Goal: Information Seeking & Learning: Learn about a topic

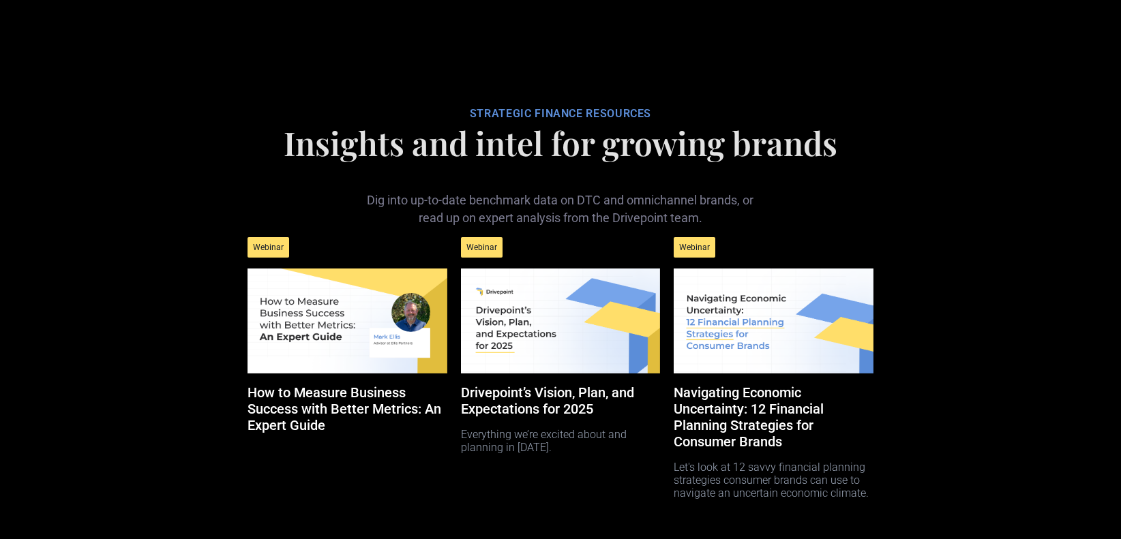
scroll to position [6796, 0]
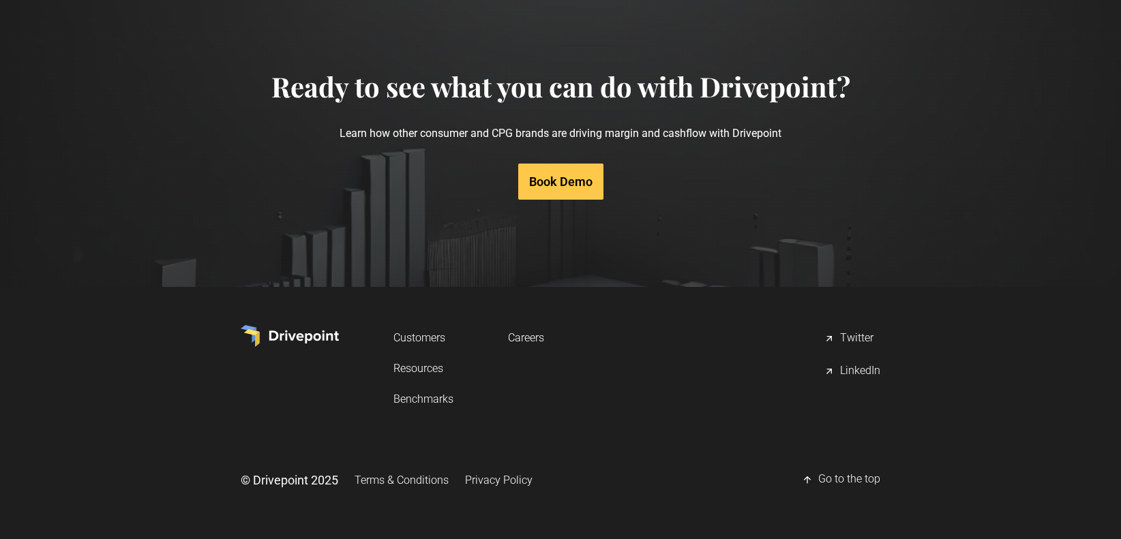
click at [414, 369] on link "Resources" at bounding box center [423, 368] width 60 height 25
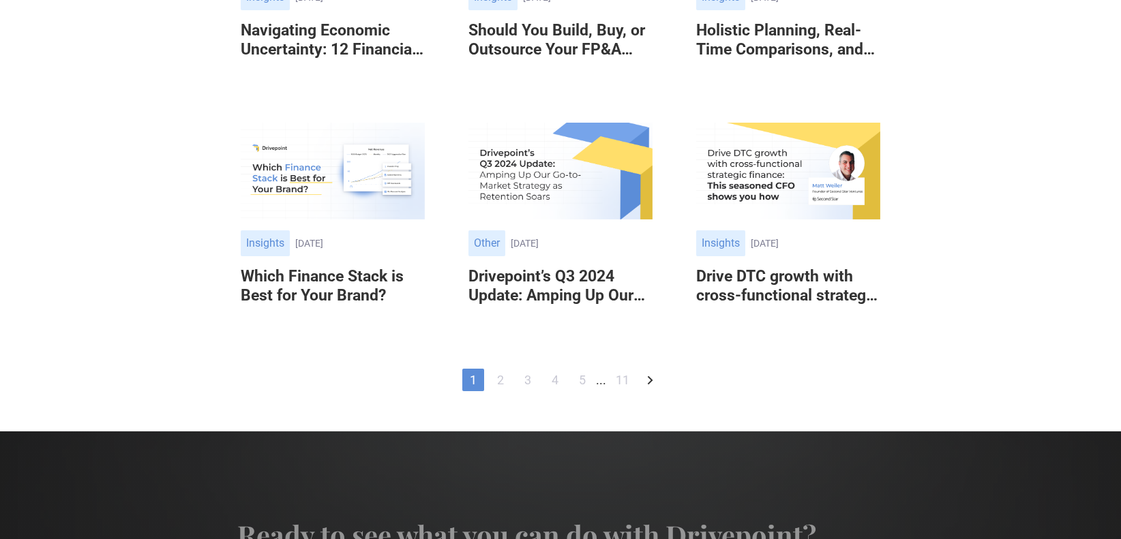
scroll to position [802, 0]
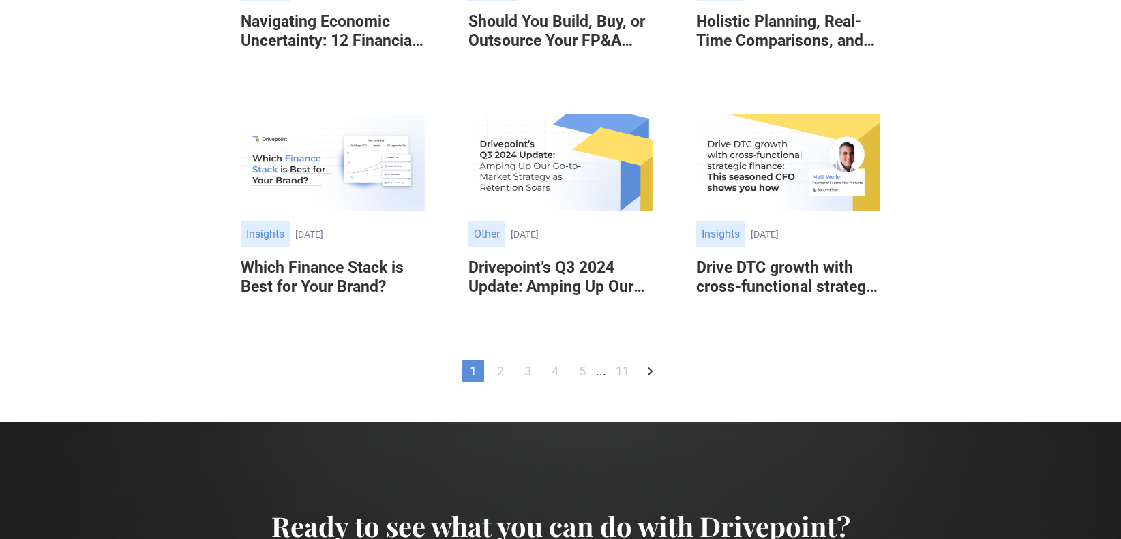
click at [500, 371] on link "2" at bounding box center [500, 371] width 22 height 22
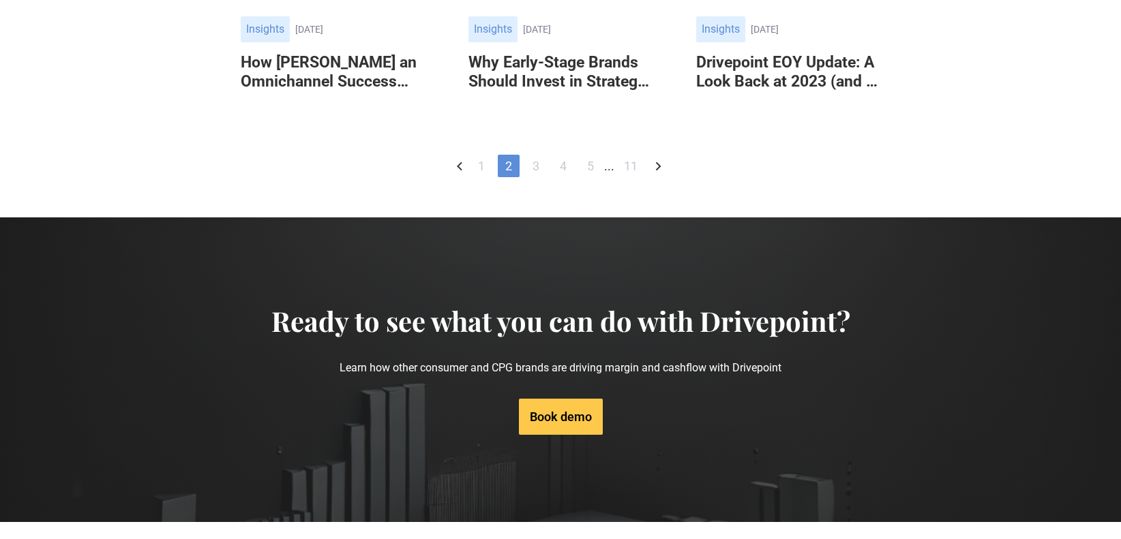
scroll to position [768, 0]
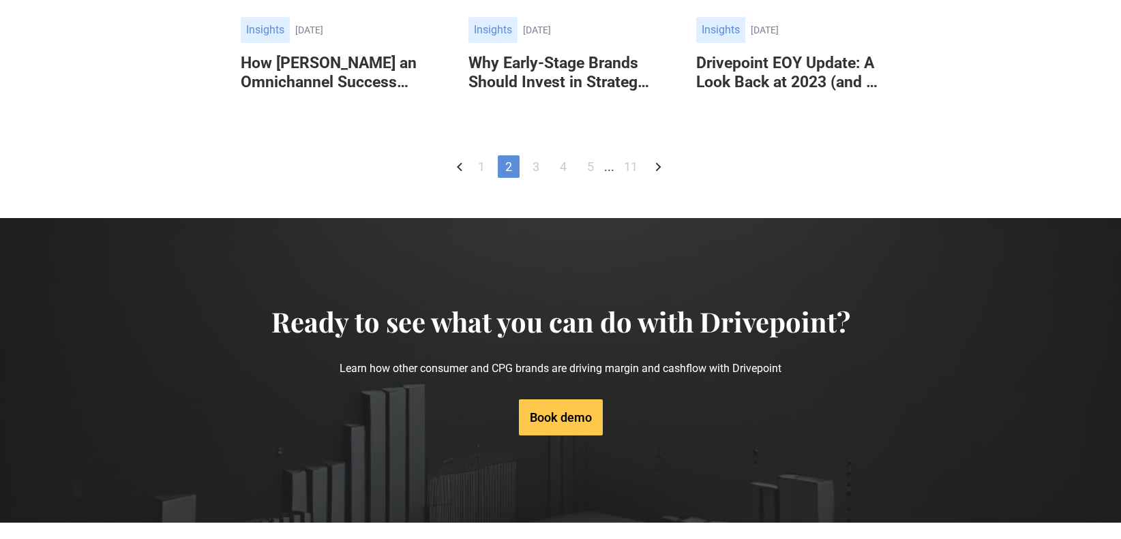
click at [536, 178] on link "3" at bounding box center [536, 166] width 22 height 22
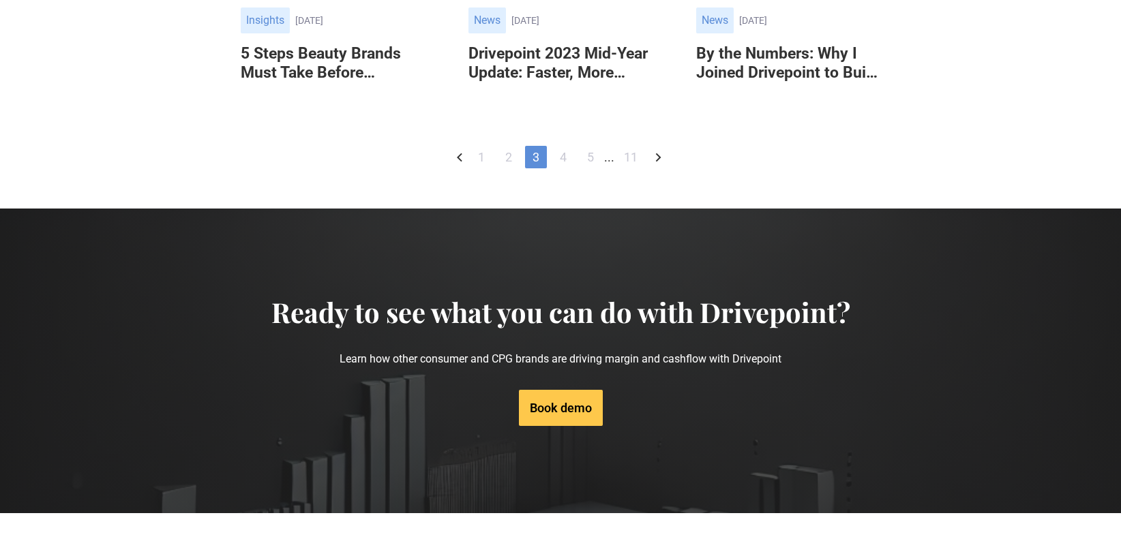
scroll to position [784, 0]
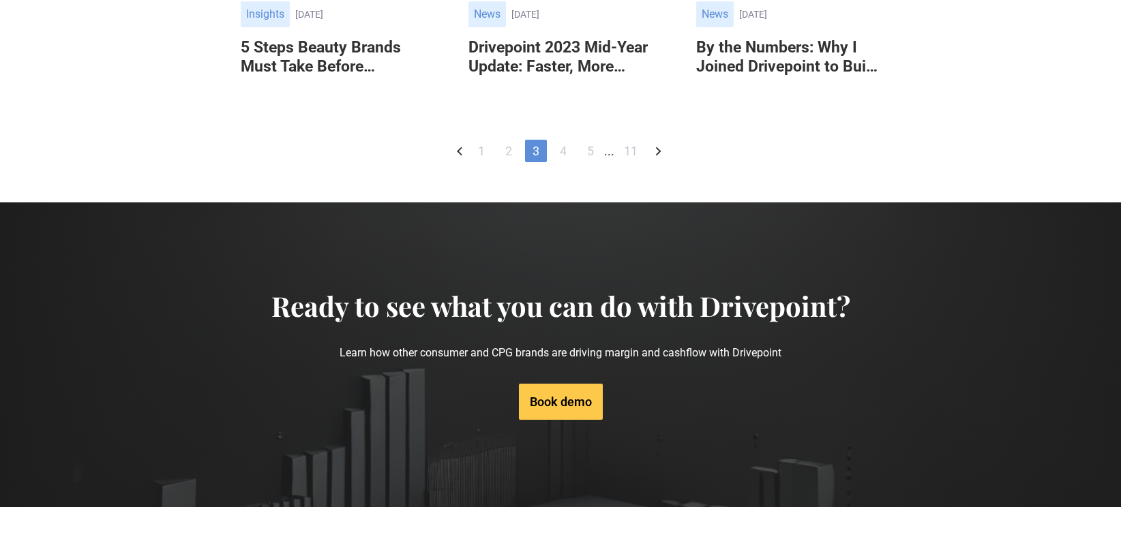
click at [564, 162] on link "4" at bounding box center [563, 151] width 22 height 22
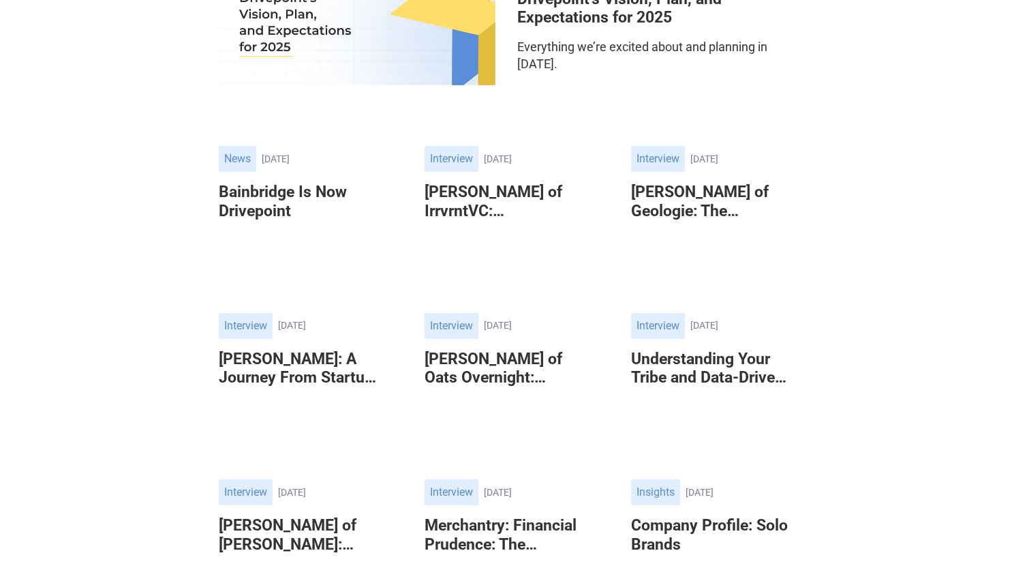
scroll to position [0, 0]
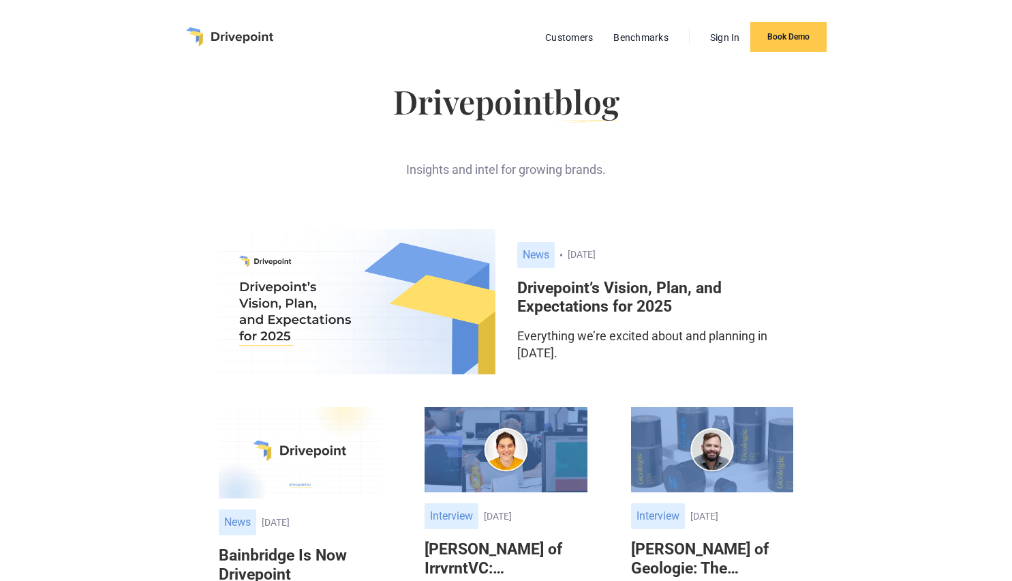
click at [224, 35] on img "home" at bounding box center [229, 36] width 87 height 19
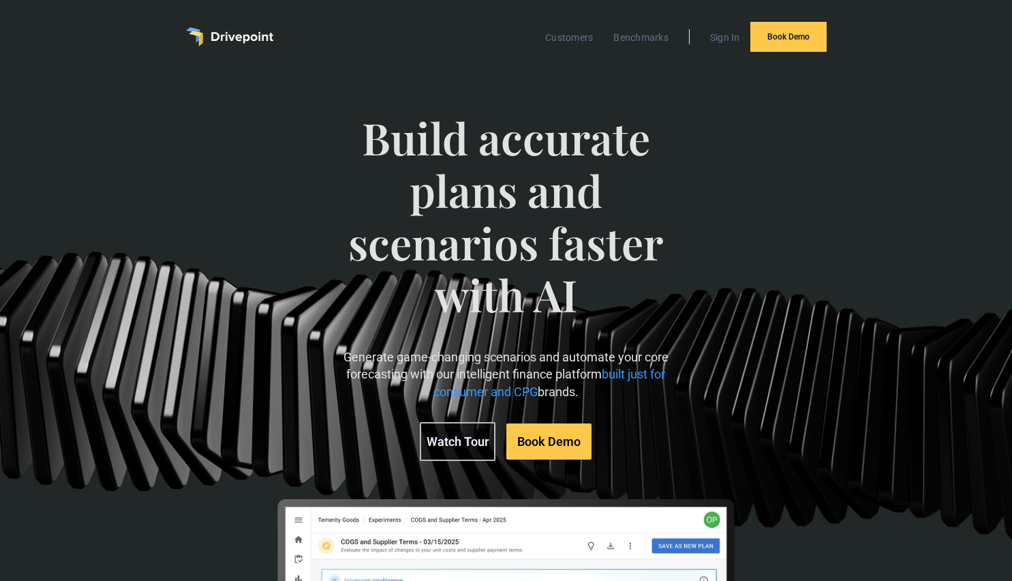
click at [217, 33] on img "home" at bounding box center [229, 36] width 87 height 19
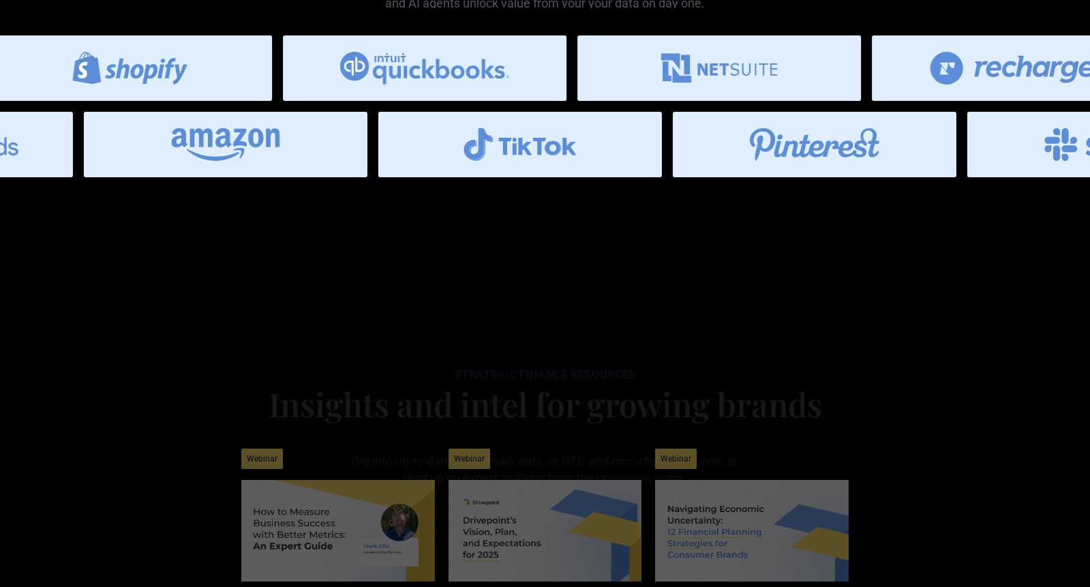
scroll to position [6780, 0]
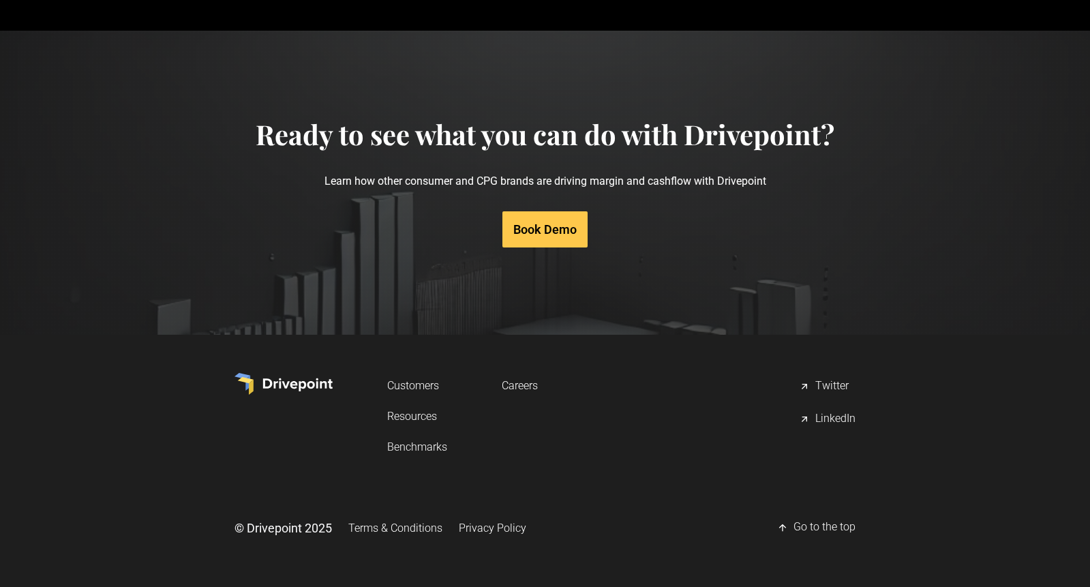
click at [414, 385] on link "Customers" at bounding box center [417, 385] width 60 height 25
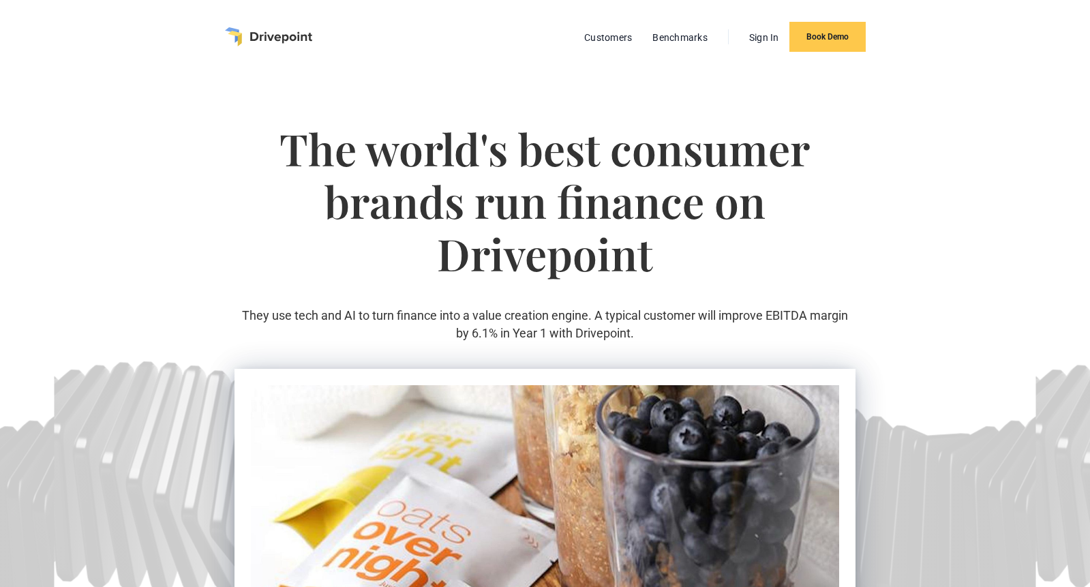
click at [235, 35] on img "home" at bounding box center [268, 36] width 87 height 19
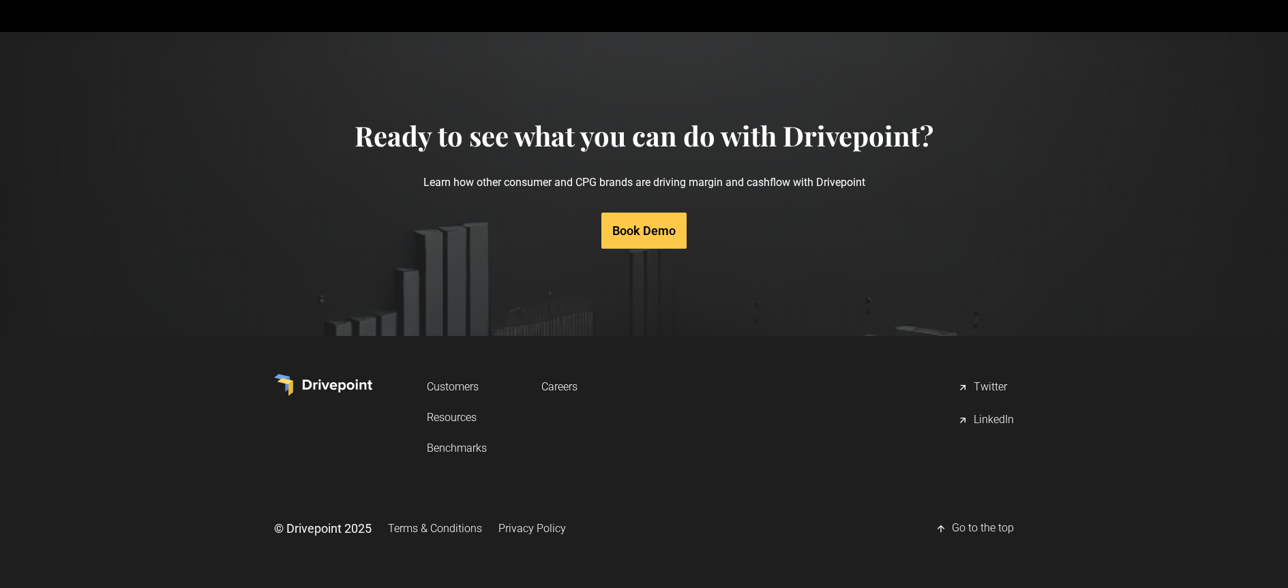
scroll to position [6438, 0]
click at [319, 382] on img at bounding box center [323, 385] width 98 height 22
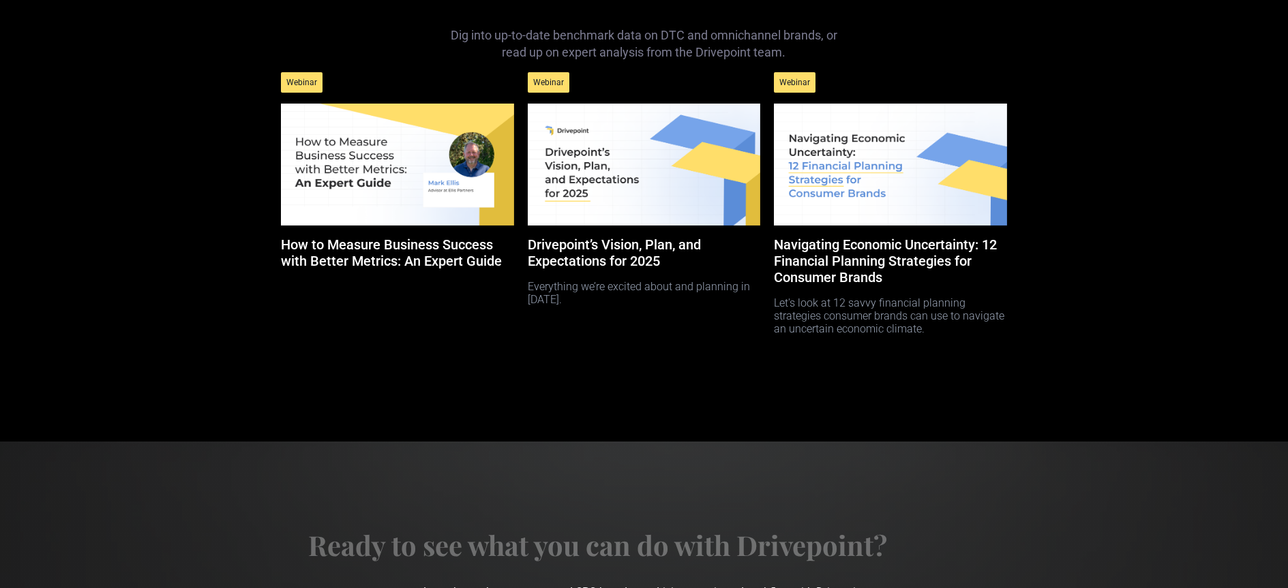
scroll to position [6438, 0]
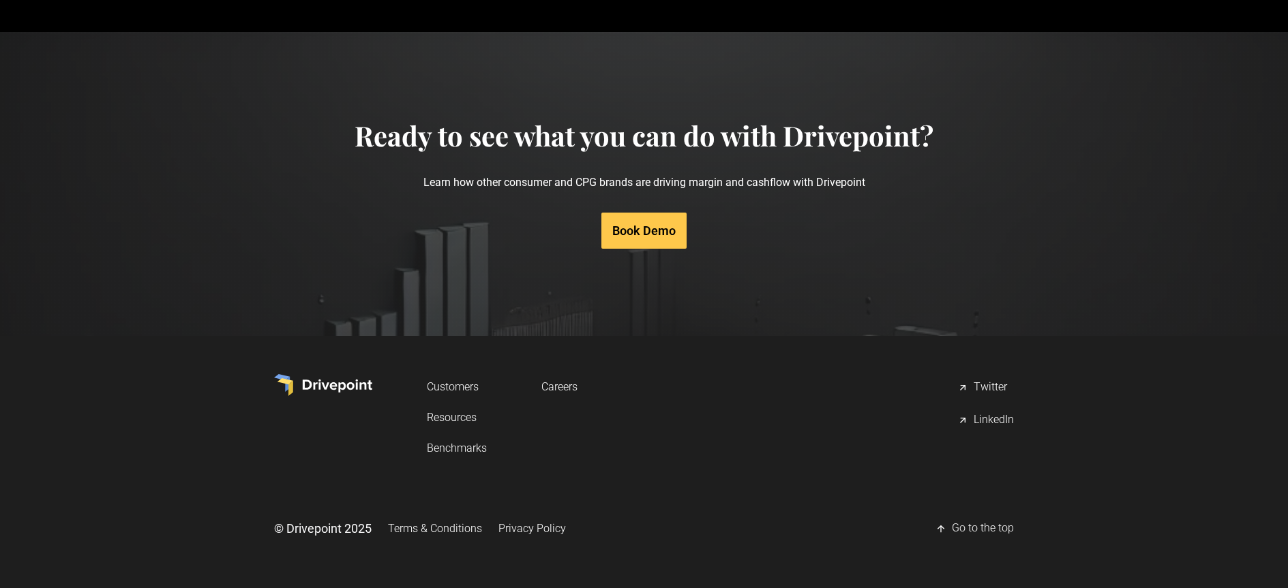
click at [448, 416] on link "Resources" at bounding box center [457, 417] width 60 height 25
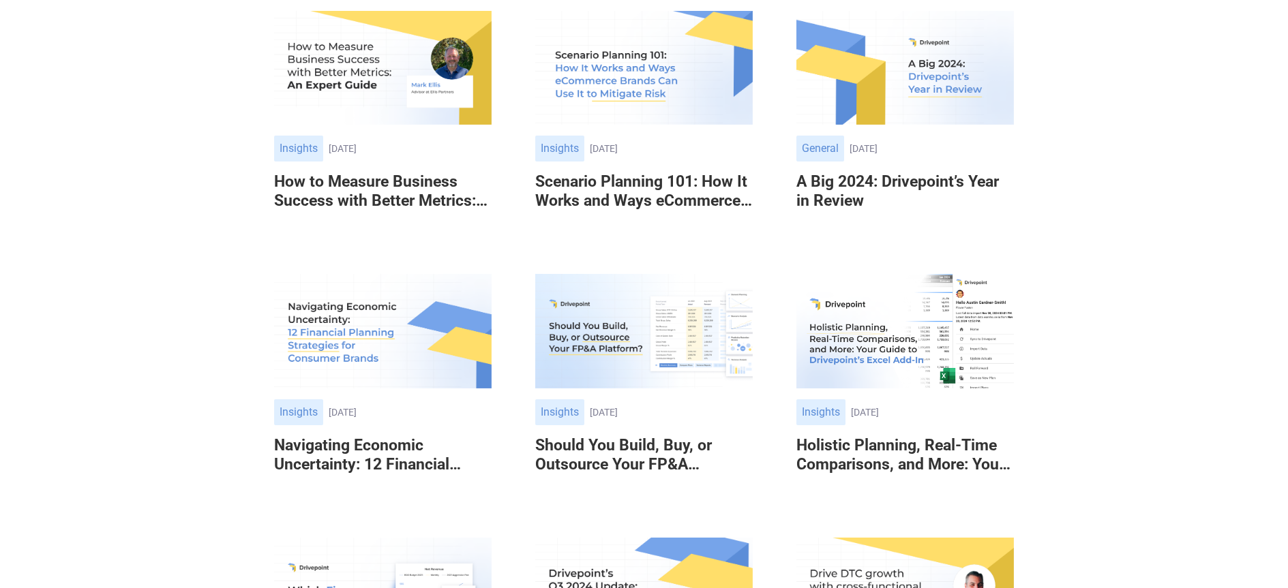
scroll to position [443, 0]
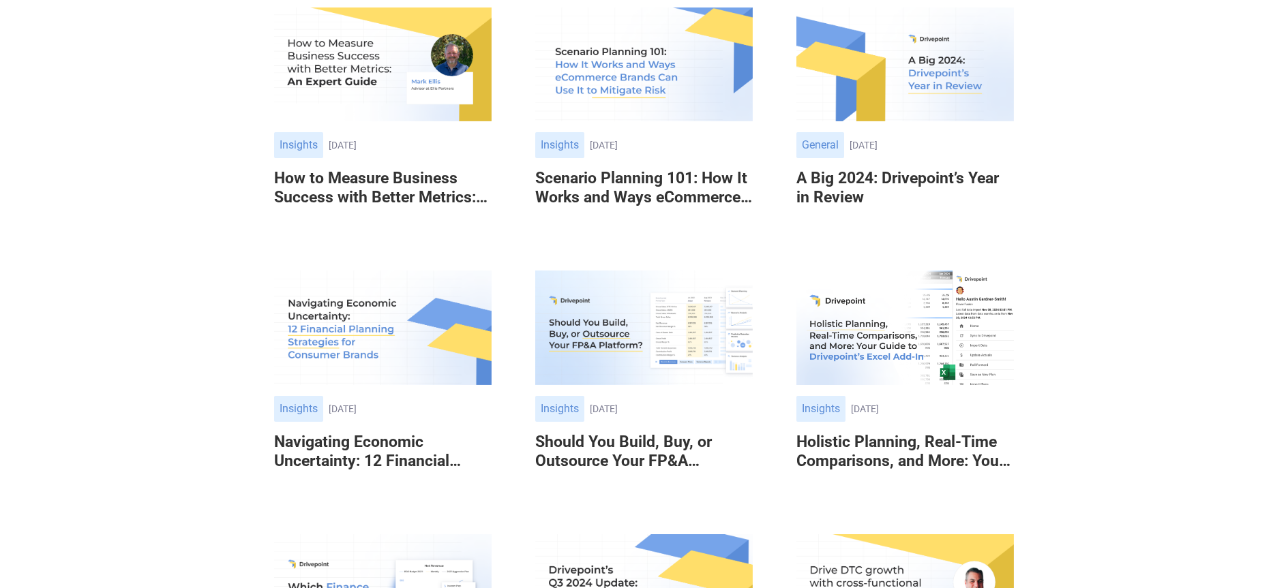
click at [661, 181] on h6 "Scenario Planning 101: How It Works and Ways eCommerce Brands Can Use It to Mit…" at bounding box center [643, 187] width 217 height 37
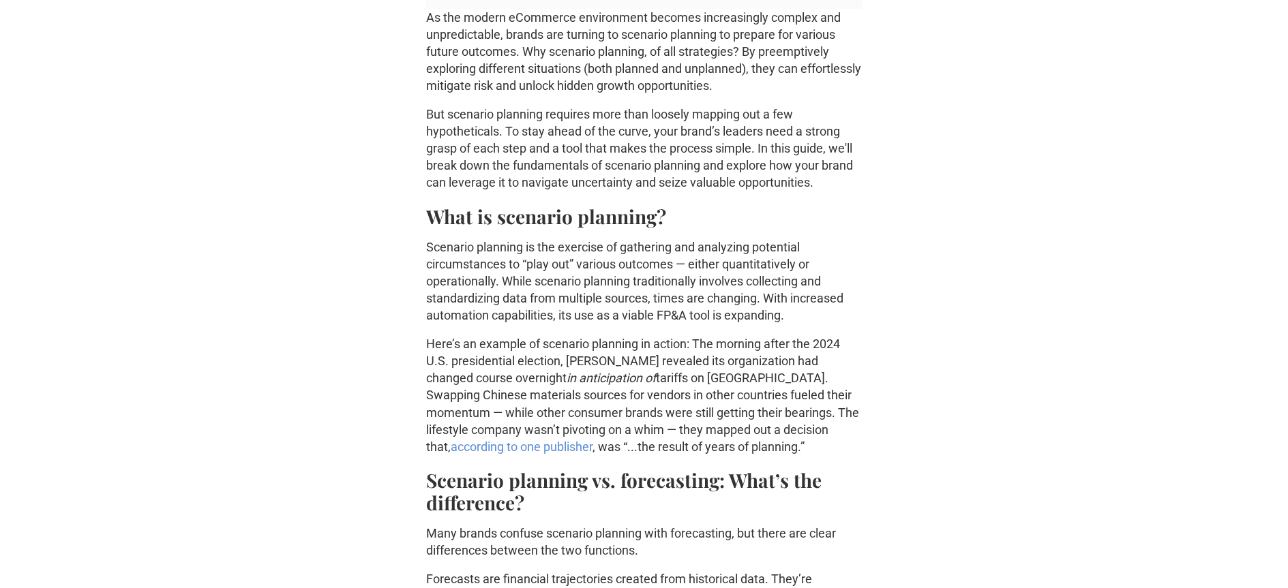
scroll to position [639, 0]
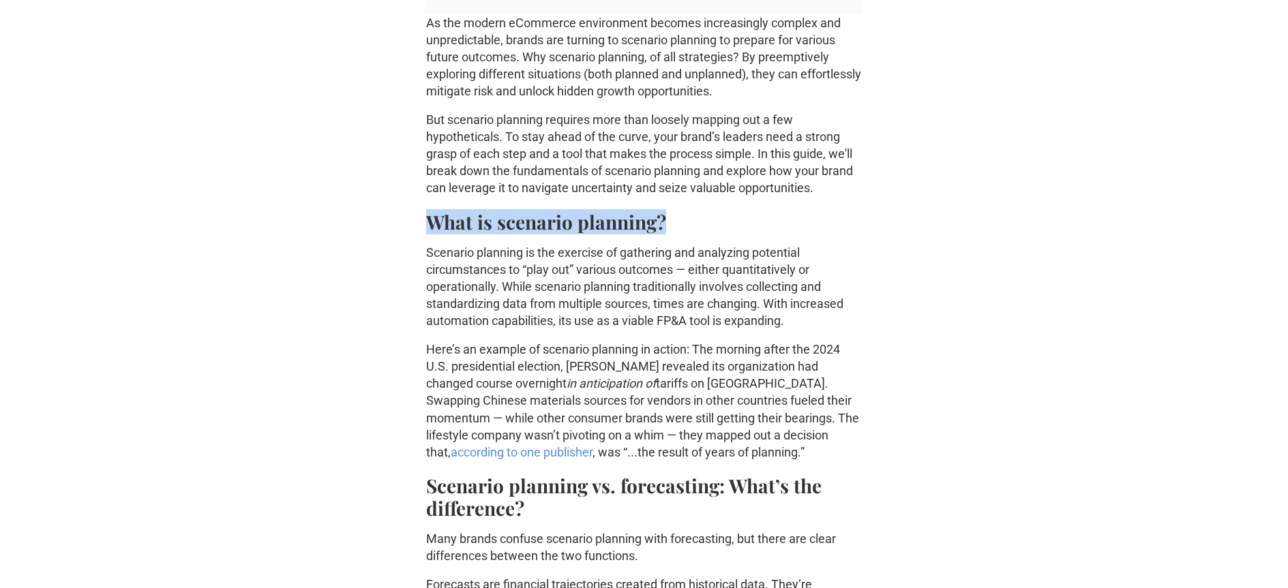
drag, startPoint x: 427, startPoint y: 221, endPoint x: 673, endPoint y: 229, distance: 246.9
click at [673, 229] on h2 "What is scenario planning?" at bounding box center [644, 222] width 436 height 22
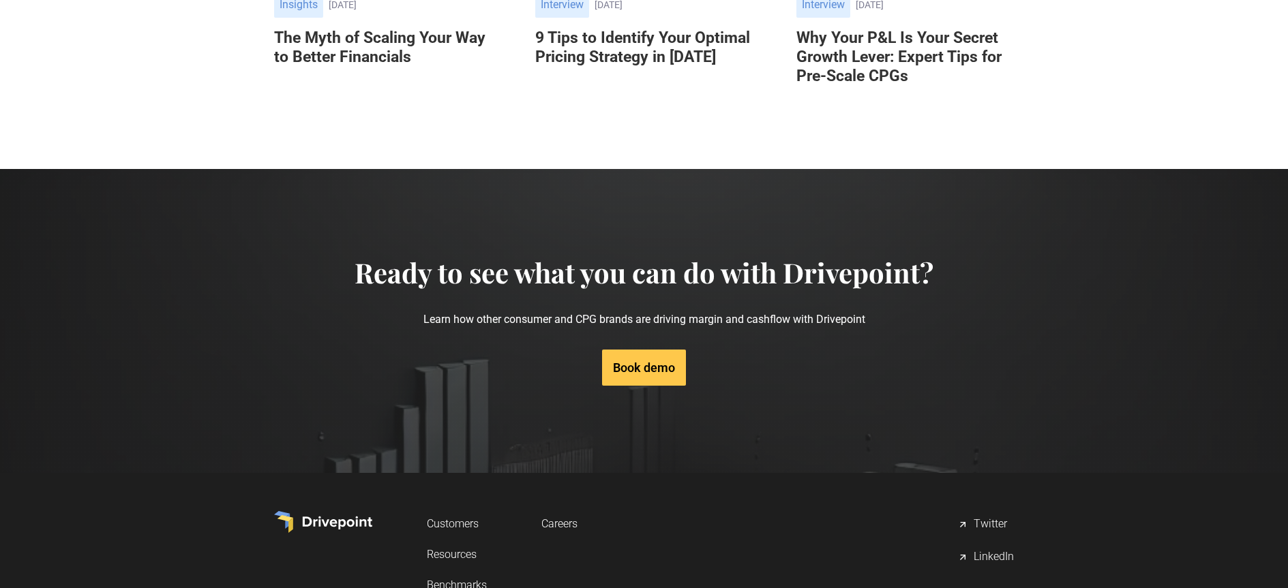
scroll to position [9006, 0]
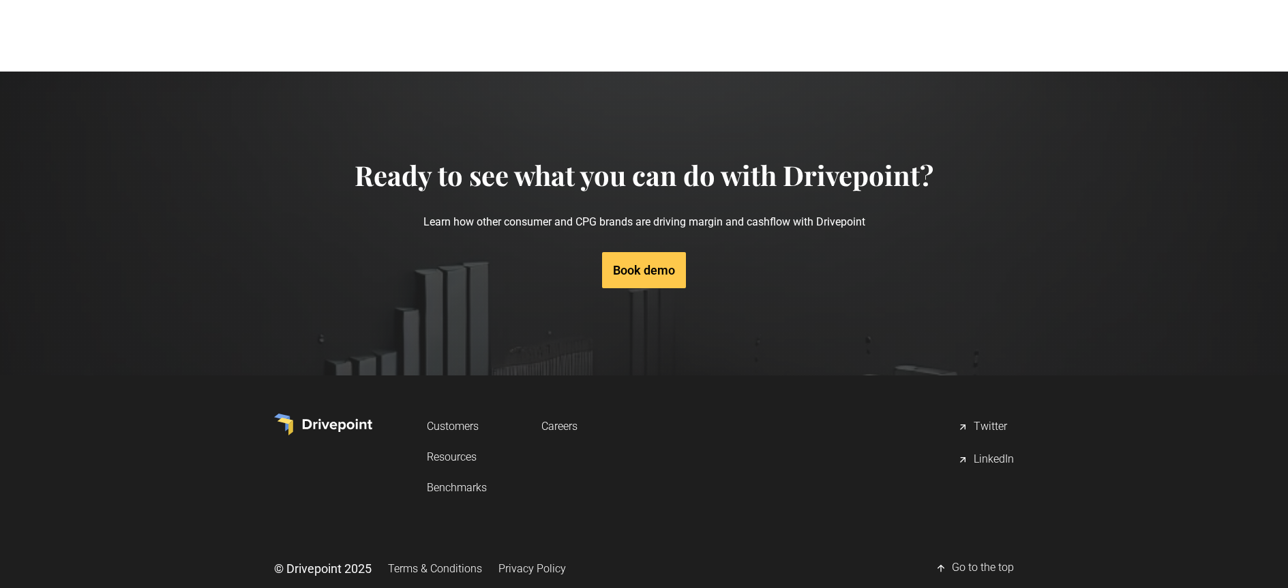
click at [453, 414] on link "Customers" at bounding box center [457, 426] width 60 height 25
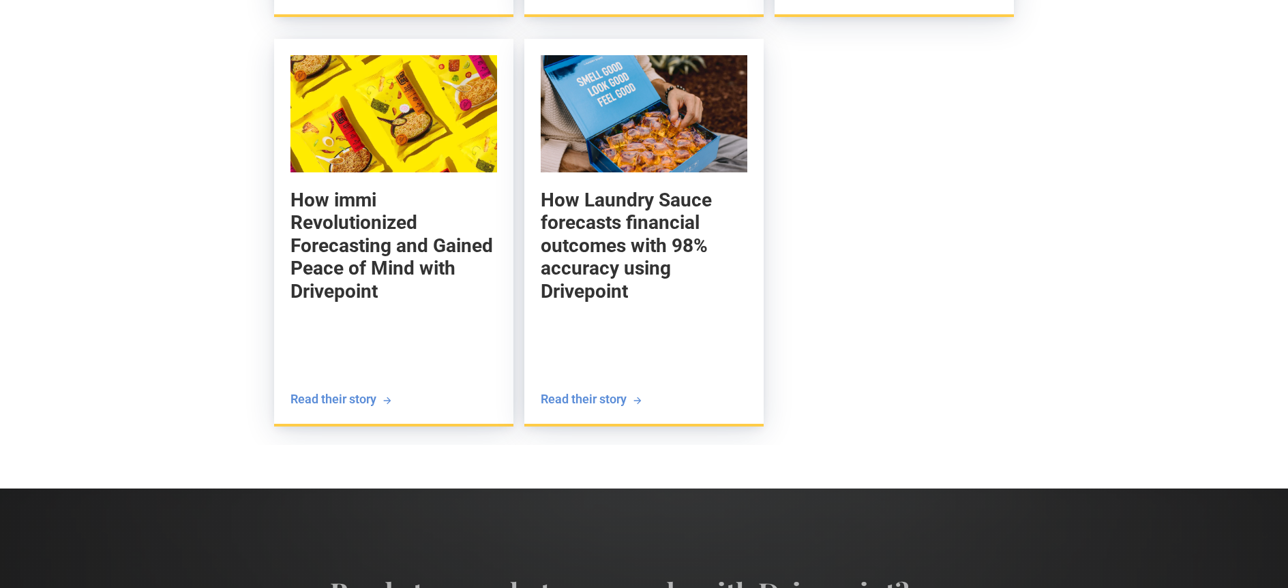
scroll to position [2312, 0]
